Goal: Task Accomplishment & Management: Use online tool/utility

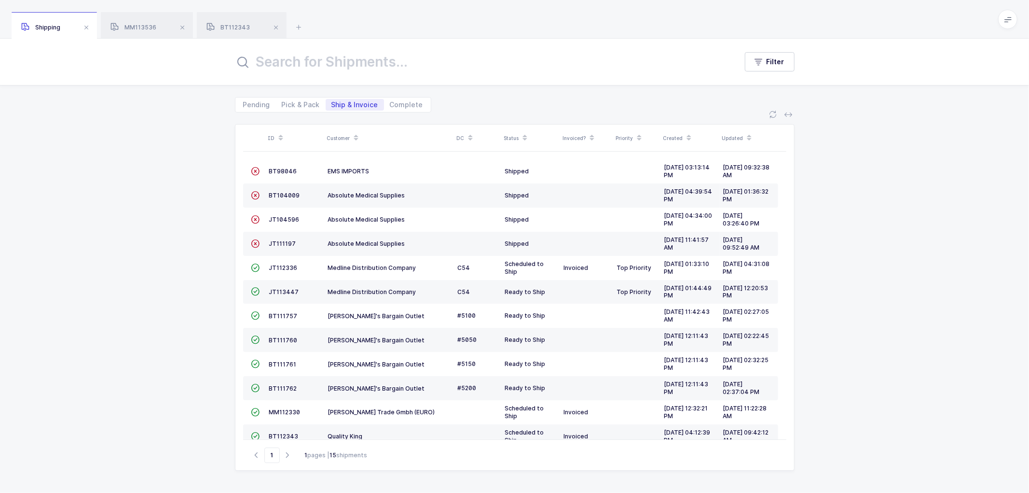
scroll to position [63, 0]
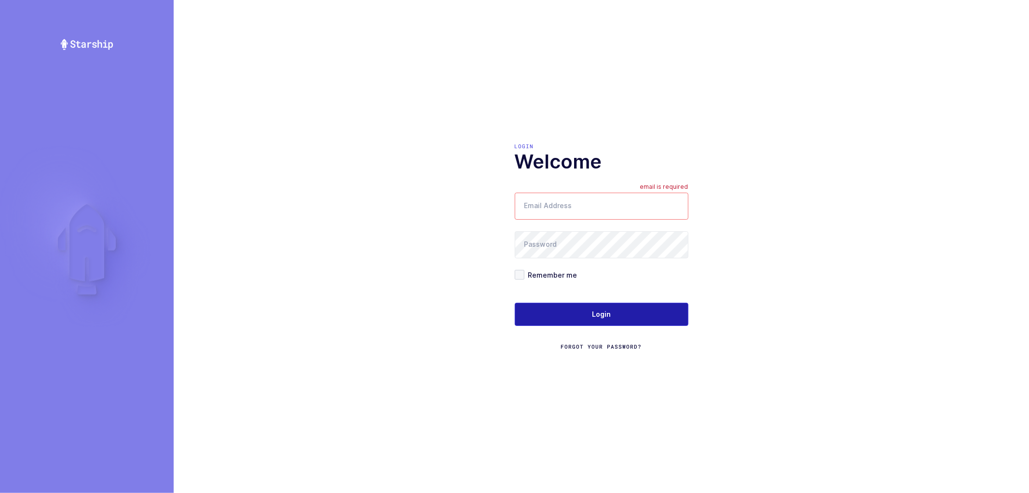
type input "[PERSON_NAME][EMAIL_ADDRESS][DOMAIN_NAME]"
click at [601, 317] on span "Login" at bounding box center [601, 314] width 19 height 10
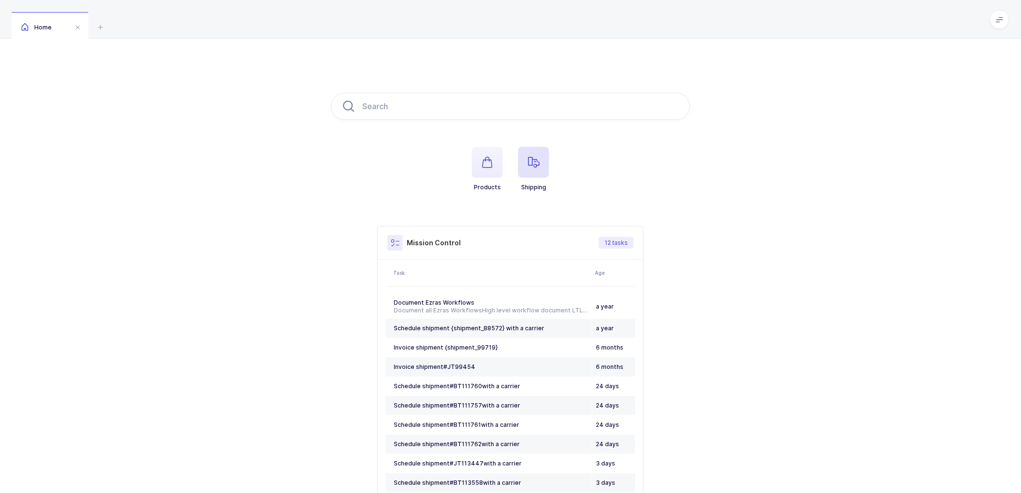
click at [537, 160] on icon "button" at bounding box center [534, 162] width 12 height 12
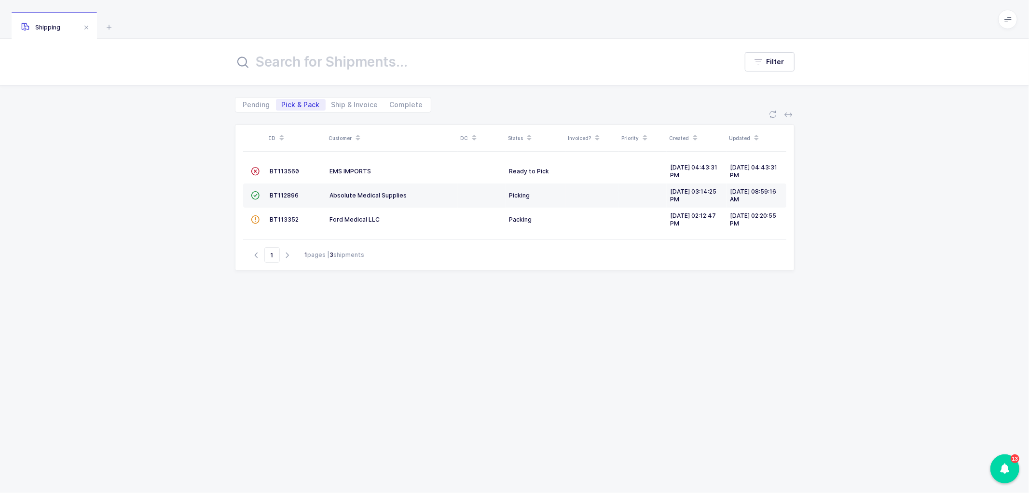
click at [536, 345] on div "ID Customer DC Status Invoiced? Priority Created Updated  BT113560 EMS IMPORTS…" at bounding box center [515, 297] width 560 height 346
